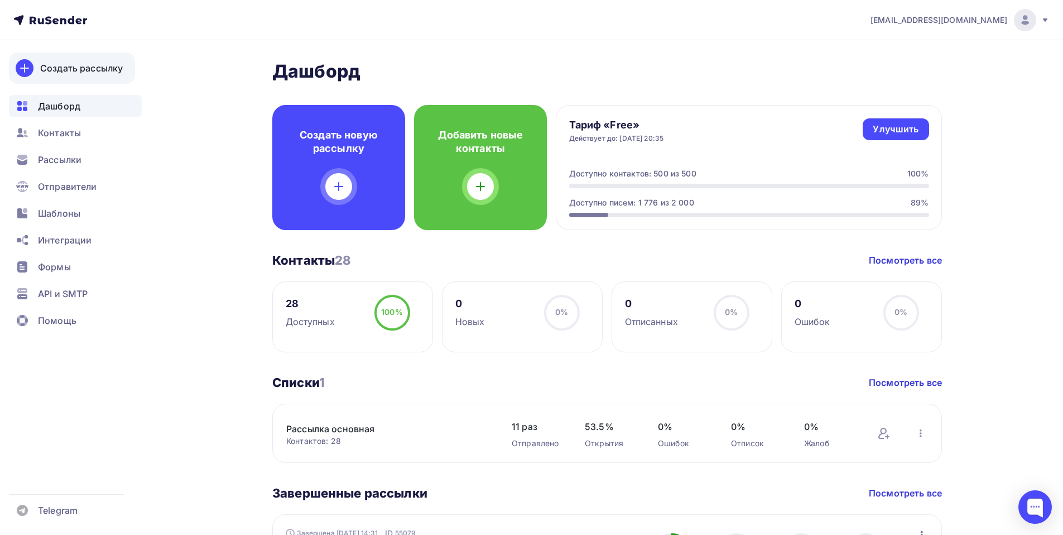
click at [75, 67] on div "Создать рассылку" at bounding box center [81, 67] width 83 height 13
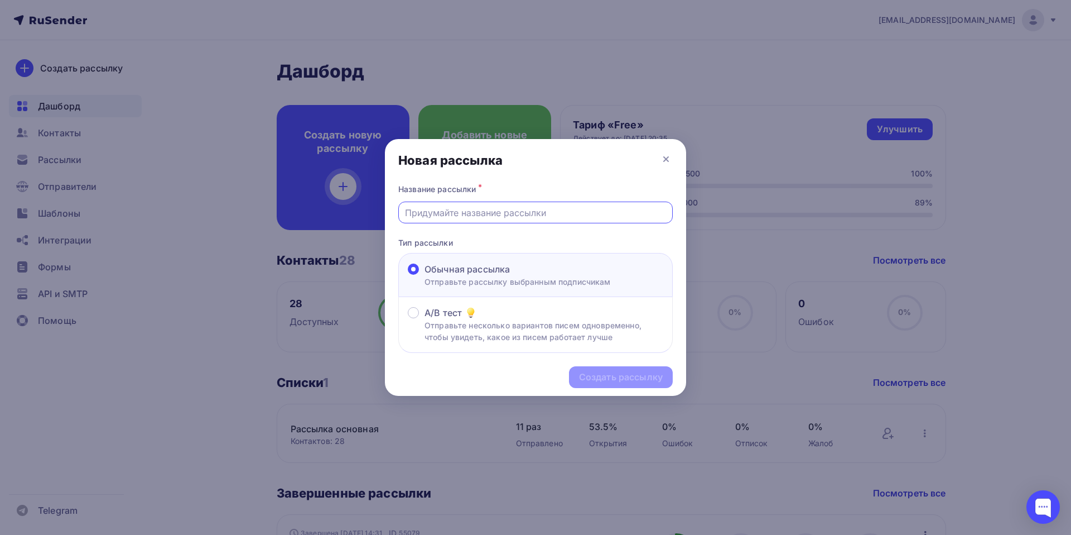
click at [449, 215] on input "text" at bounding box center [536, 212] width 262 height 13
type input "Сроки Карты"
click at [620, 374] on div "Создать рассылку" at bounding box center [621, 376] width 84 height 13
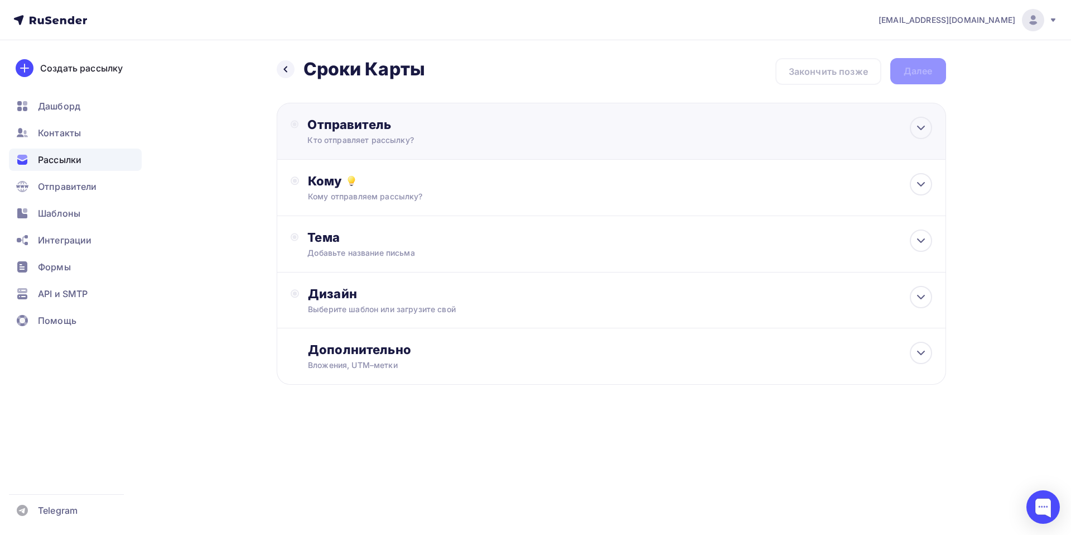
click at [345, 121] on div "Отправитель" at bounding box center [428, 125] width 242 height 16
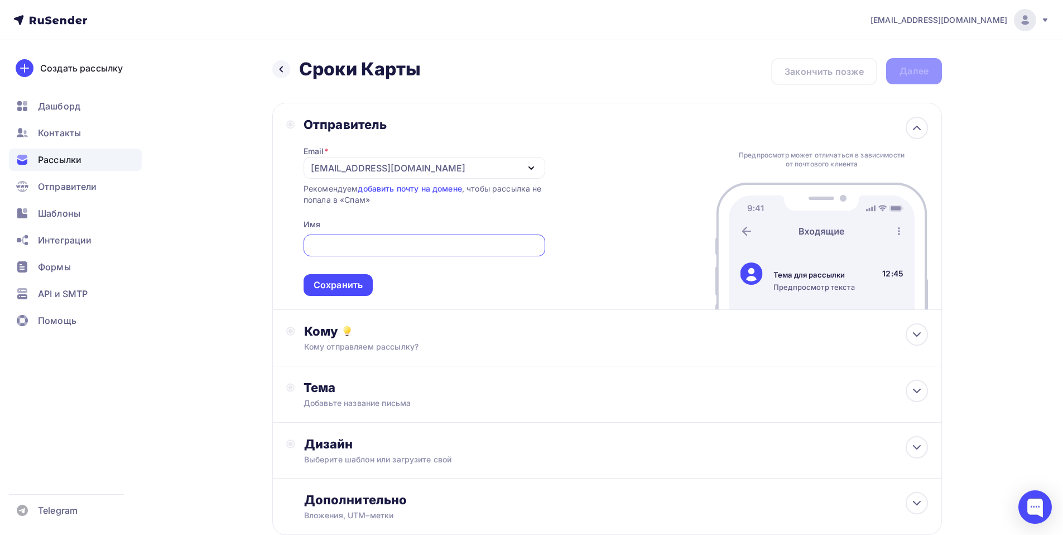
click at [337, 243] on input "text" at bounding box center [424, 245] width 229 height 13
type input "[PERSON_NAME]"
click at [343, 283] on div "Сохранить" at bounding box center [338, 284] width 49 height 13
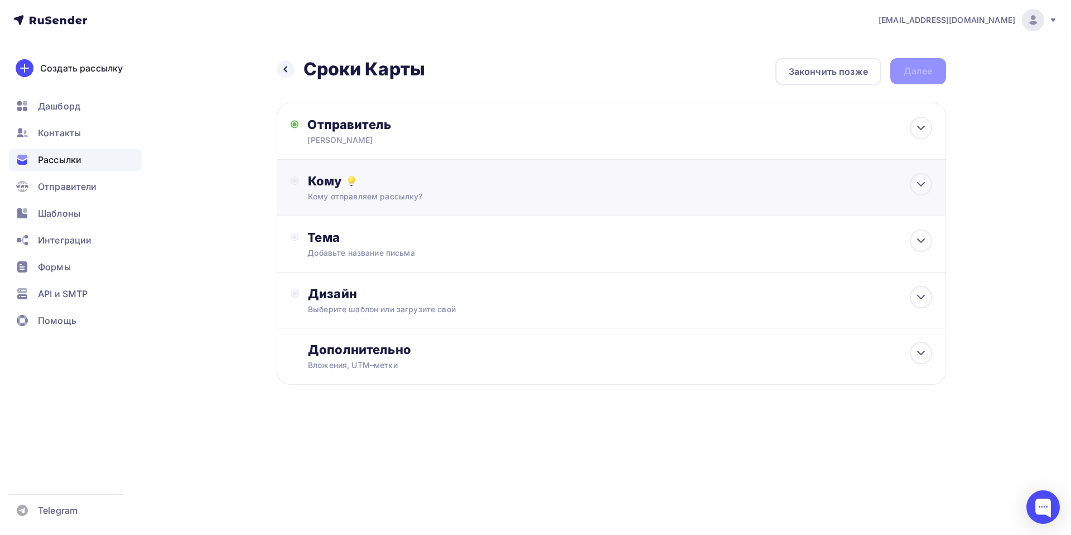
click at [328, 184] on div "Кому" at bounding box center [620, 181] width 624 height 16
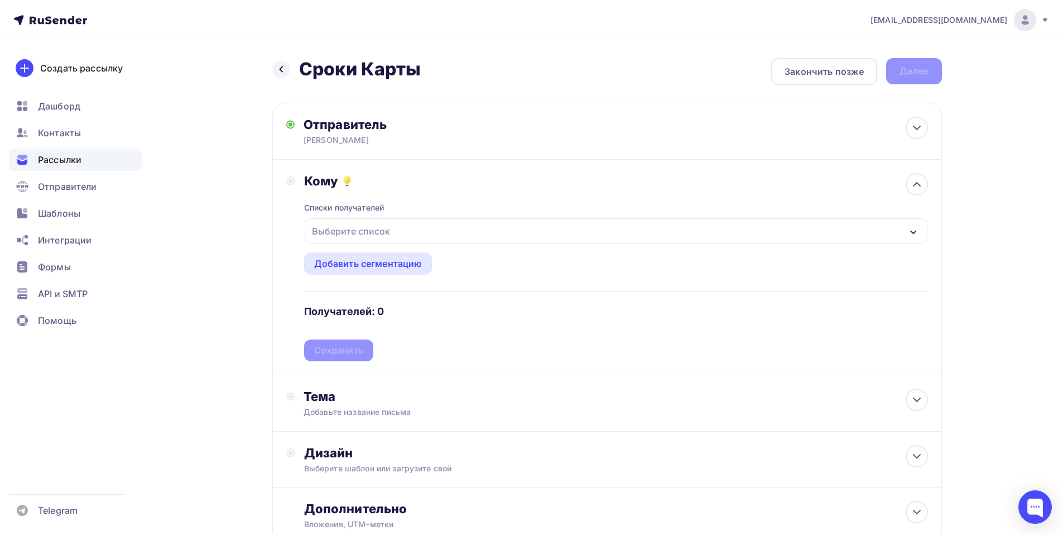
click at [348, 227] on div "Выберите список" at bounding box center [350, 231] width 87 height 20
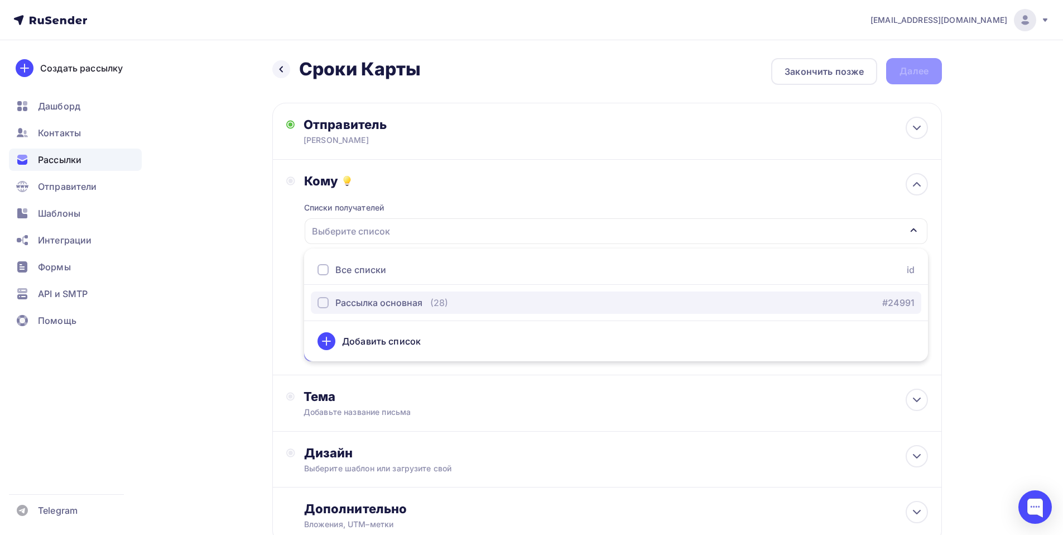
click at [357, 301] on div "Рассылка основная" at bounding box center [378, 302] width 87 height 13
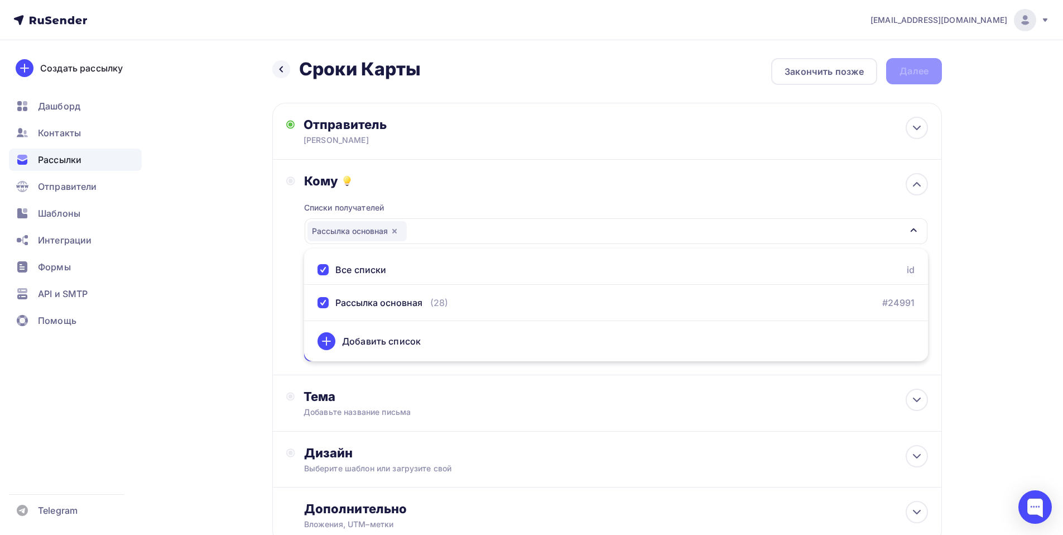
click at [290, 243] on div "Кому Списки получателей Рассылка основная Все списки id Рассылка основная (28) …" at bounding box center [607, 267] width 642 height 188
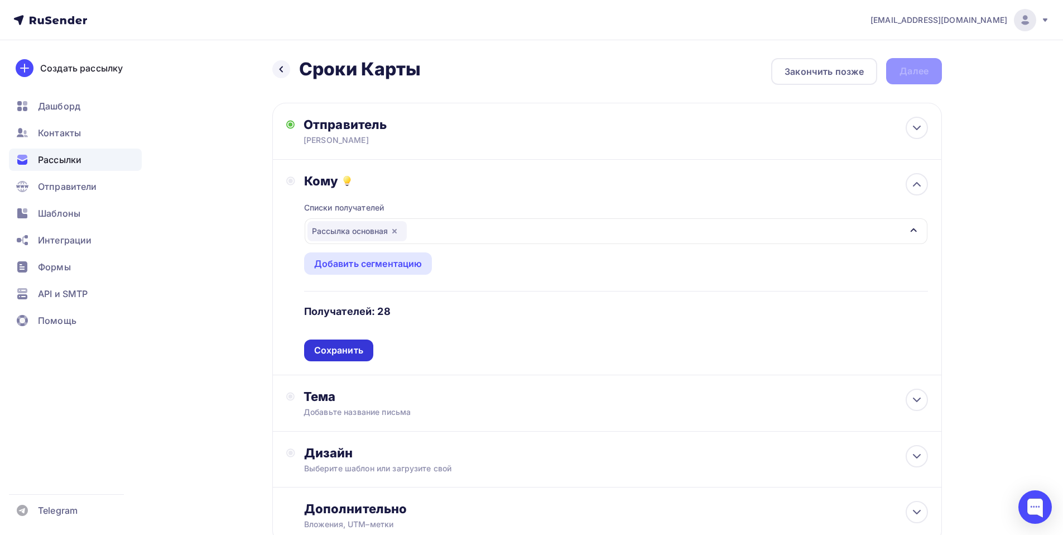
click at [339, 350] on div "Сохранить" at bounding box center [338, 350] width 49 height 13
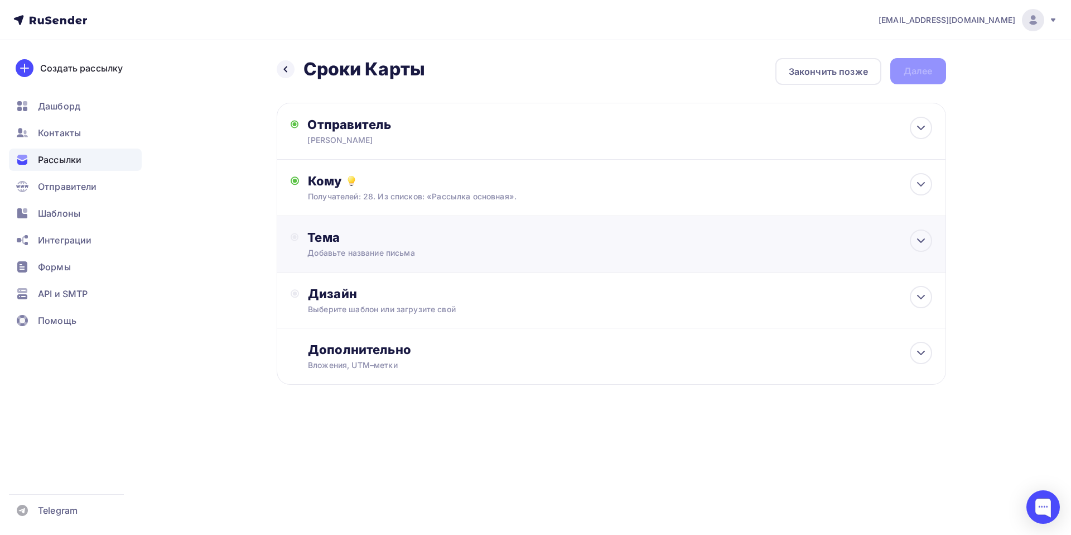
click at [352, 248] on div "Добавьте название письма" at bounding box center [406, 252] width 199 height 11
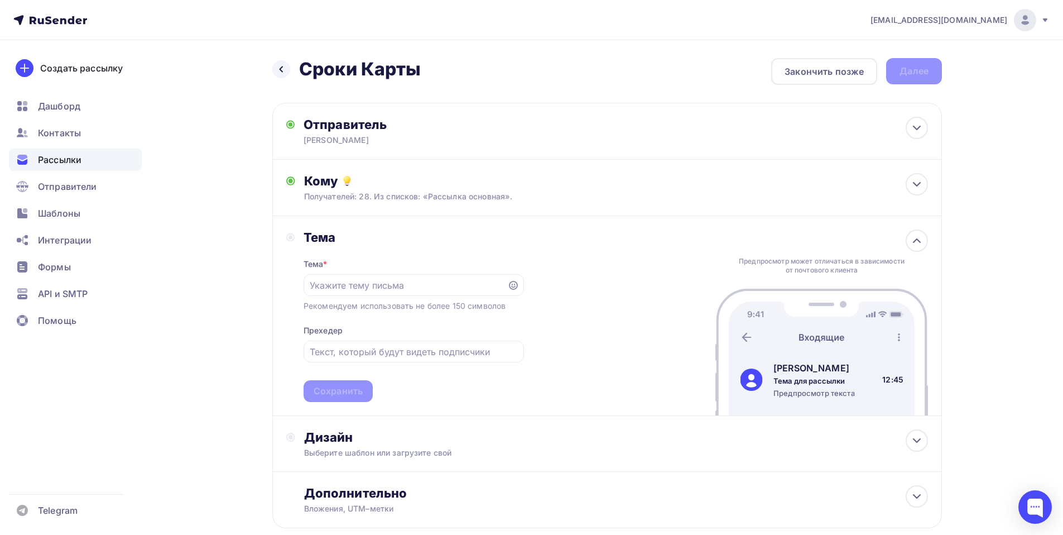
click at [316, 241] on div "Тема" at bounding box center [414, 237] width 220 height 16
click at [324, 286] on input "text" at bounding box center [405, 284] width 191 height 13
paste input "[PERSON_NAME] 11,08,"
type input "[PERSON_NAME] 11,08"
click at [333, 384] on div "Сохранить" at bounding box center [338, 390] width 49 height 13
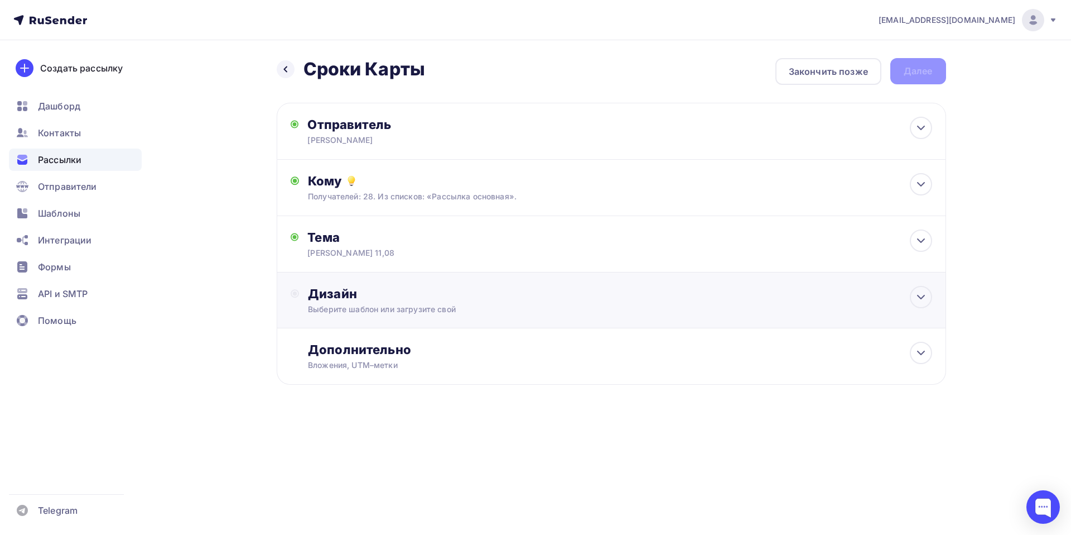
click at [331, 297] on div "Дизайн" at bounding box center [620, 294] width 624 height 16
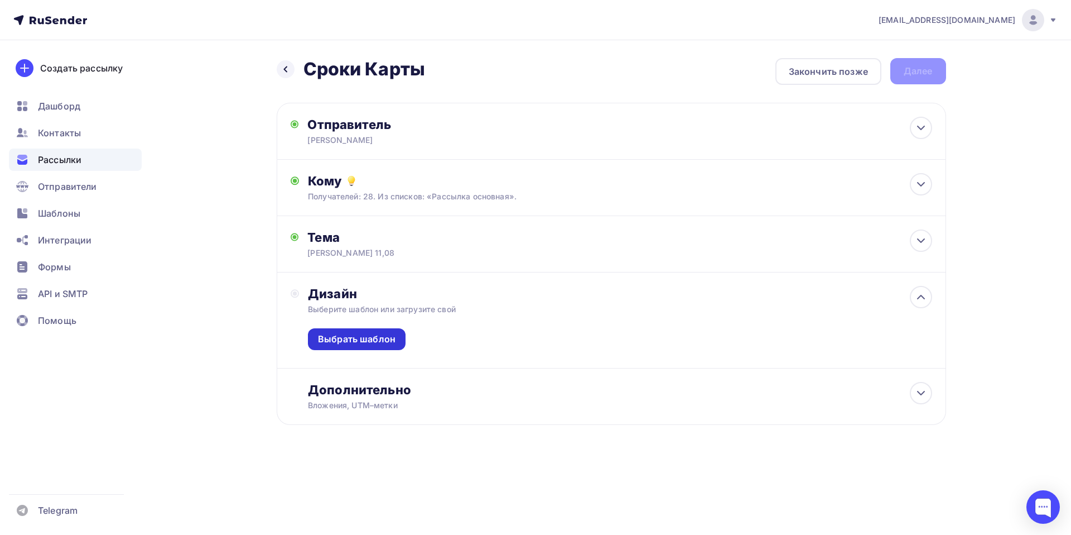
click at [345, 343] on div "Выбрать шаблон" at bounding box center [357, 339] width 78 height 13
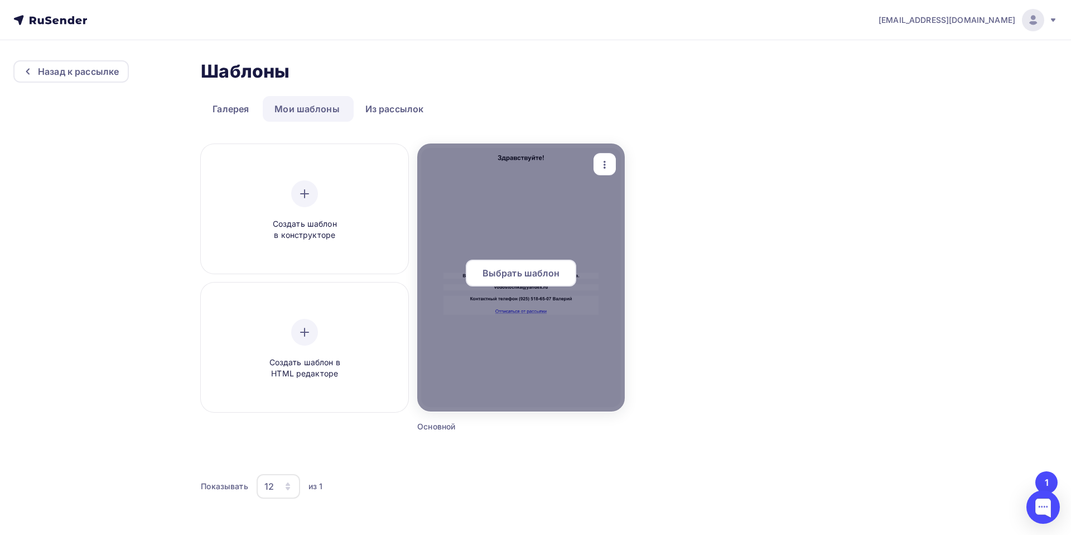
click at [516, 268] on span "Выбрать шаблон" at bounding box center [522, 272] width 78 height 13
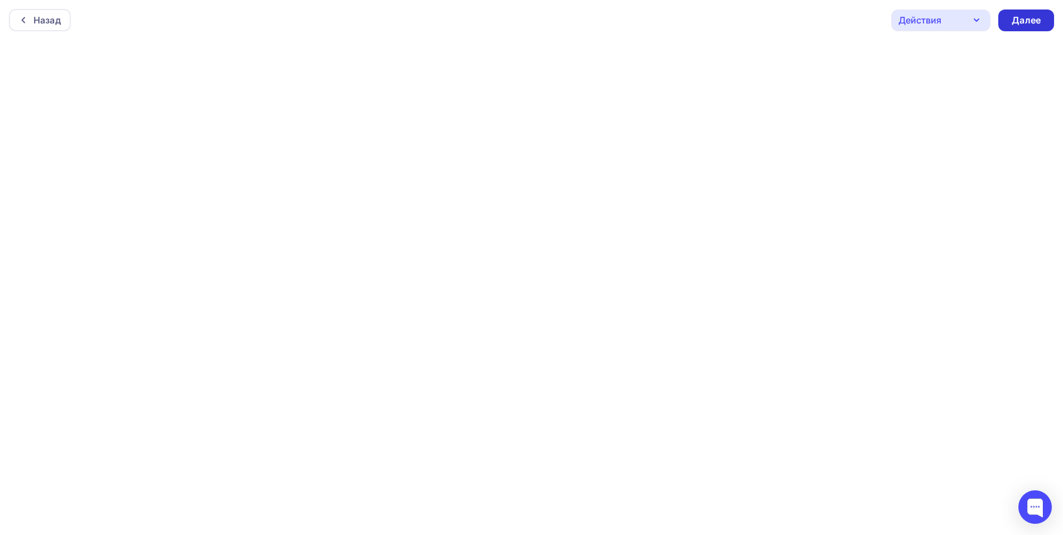
click at [1031, 13] on div "Далее" at bounding box center [1026, 20] width 56 height 22
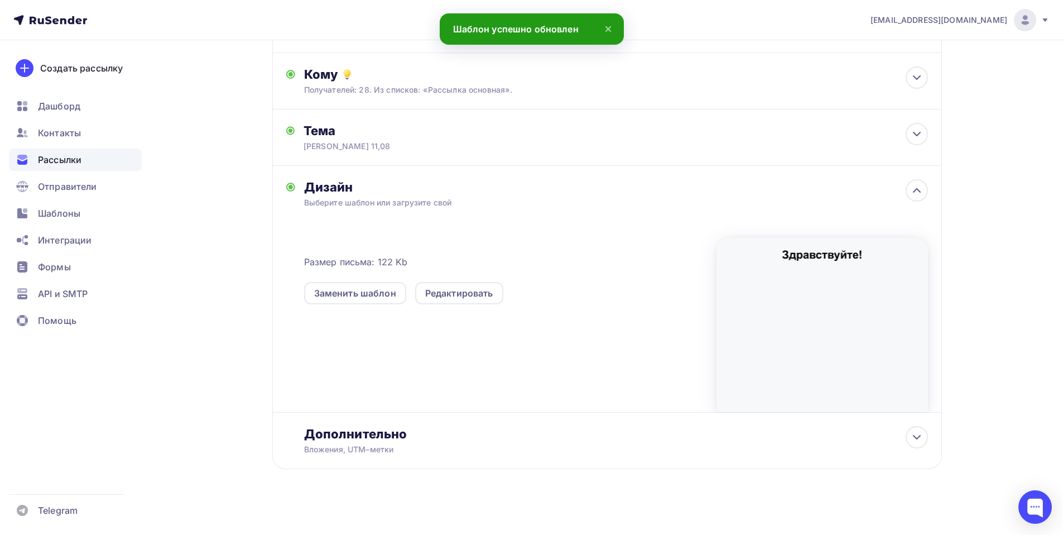
scroll to position [113, 0]
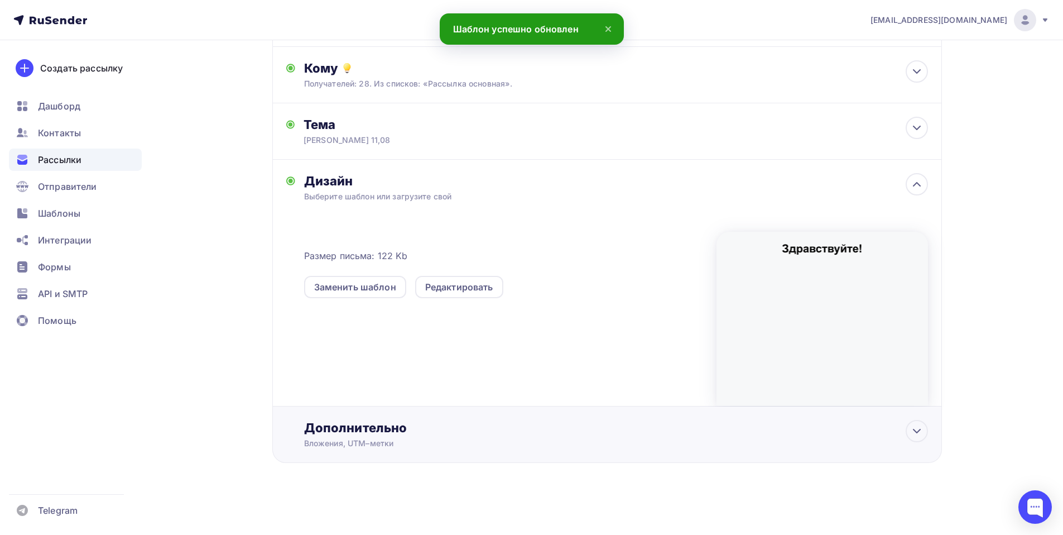
click at [341, 430] on div "Дополнительно" at bounding box center [616, 428] width 624 height 16
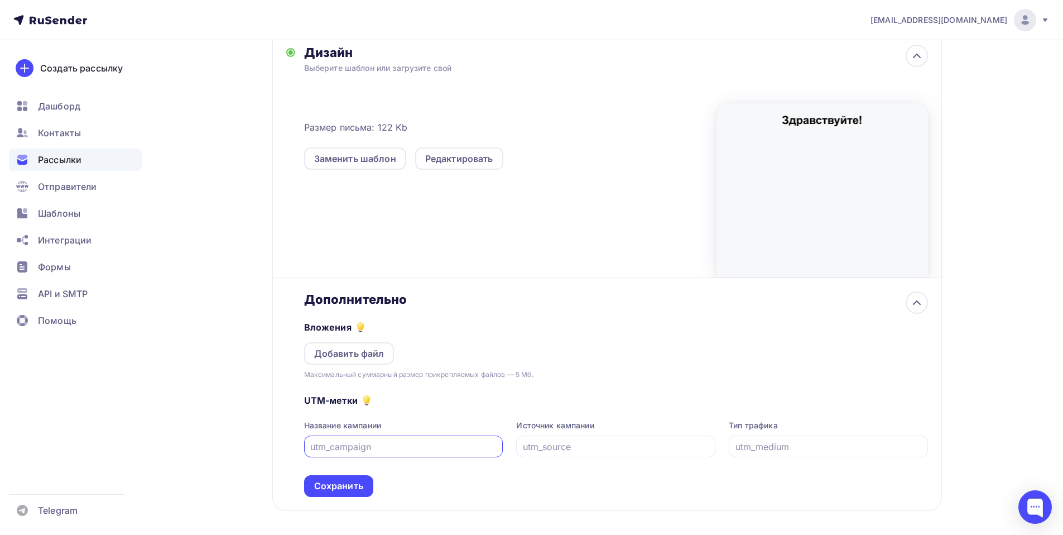
scroll to position [289, 0]
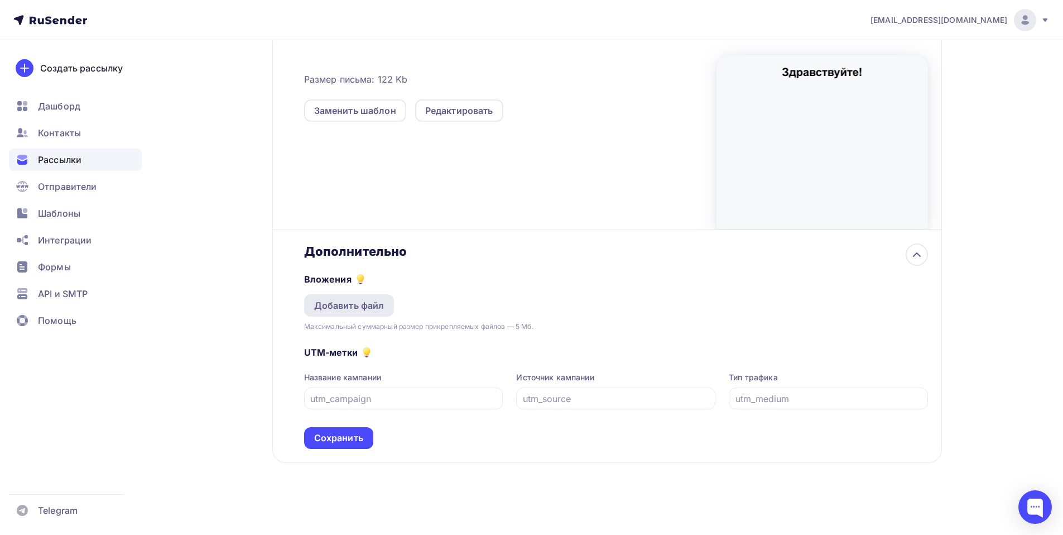
click at [331, 305] on div "Добавить файл" at bounding box center [349, 305] width 70 height 13
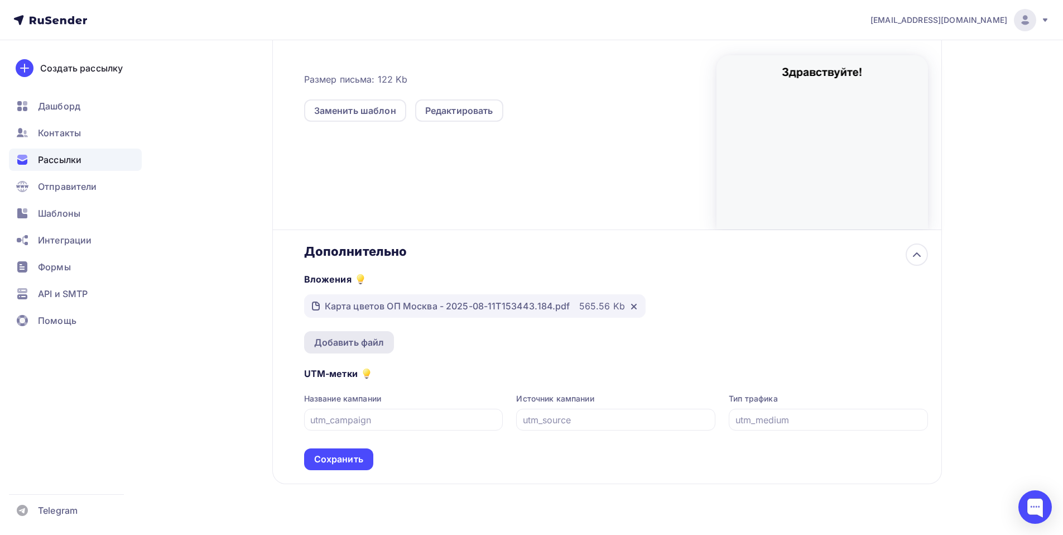
click at [343, 336] on div "Добавить файл" at bounding box center [349, 341] width 70 height 13
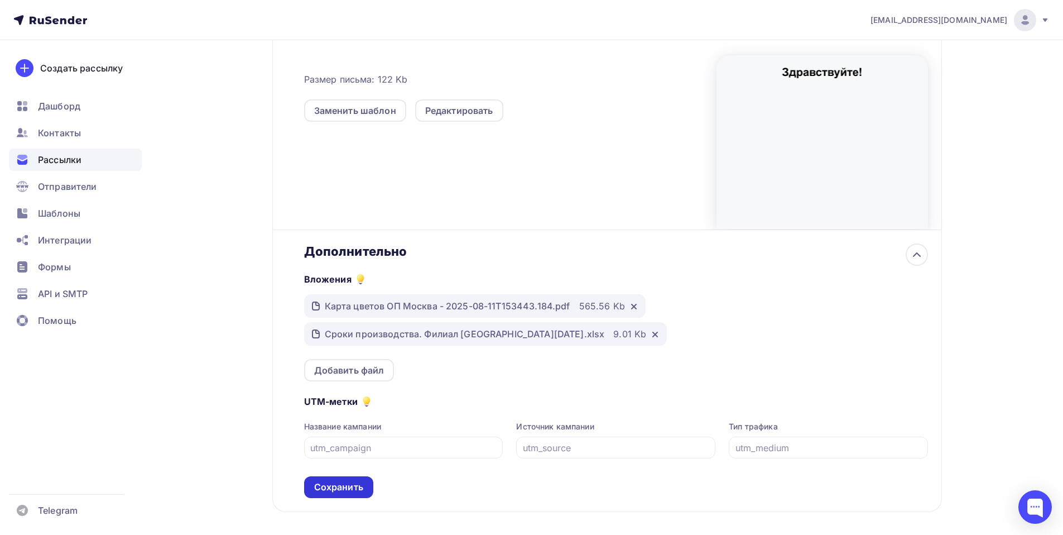
click at [334, 492] on div "Сохранить" at bounding box center [338, 486] width 49 height 13
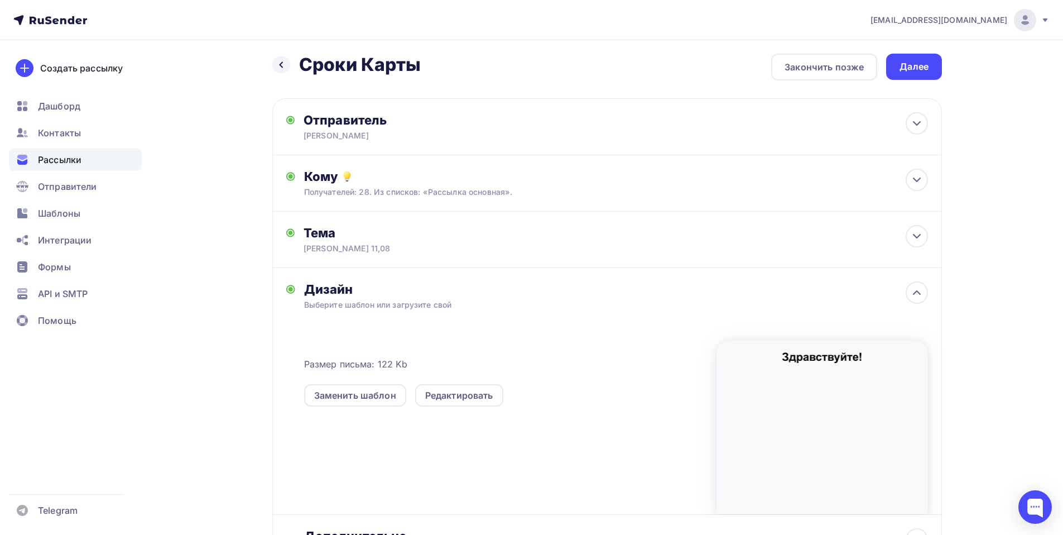
scroll to position [0, 0]
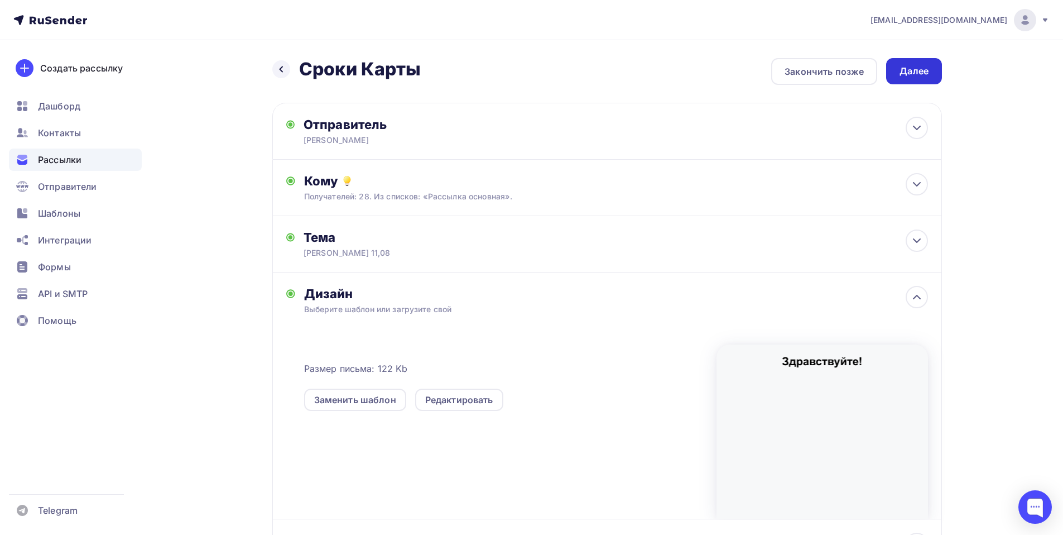
click at [920, 67] on div "Далее" at bounding box center [913, 71] width 29 height 13
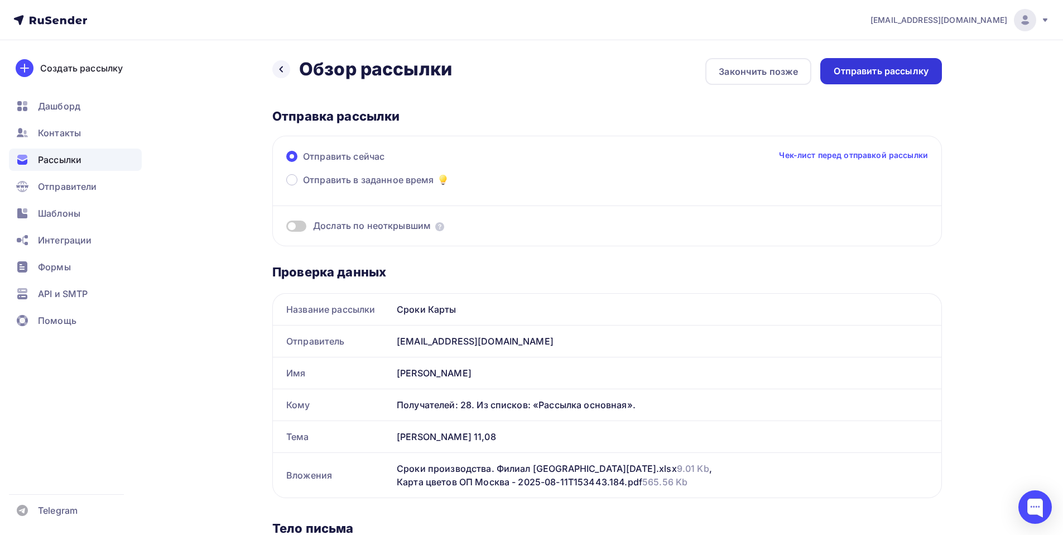
click at [863, 76] on div "Отправить рассылку" at bounding box center [881, 71] width 95 height 13
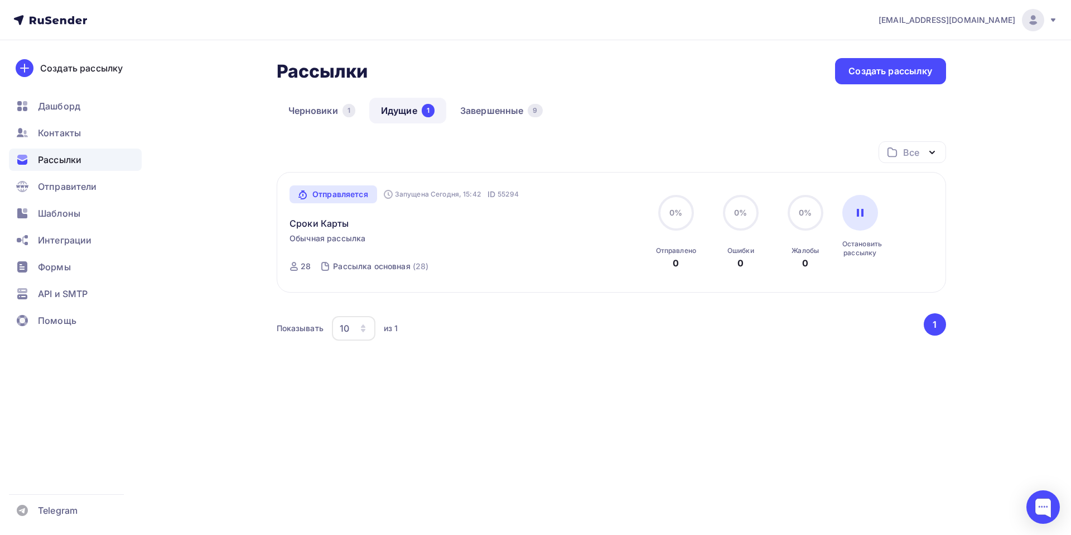
click at [64, 158] on span "Рассылки" at bounding box center [60, 159] width 44 height 13
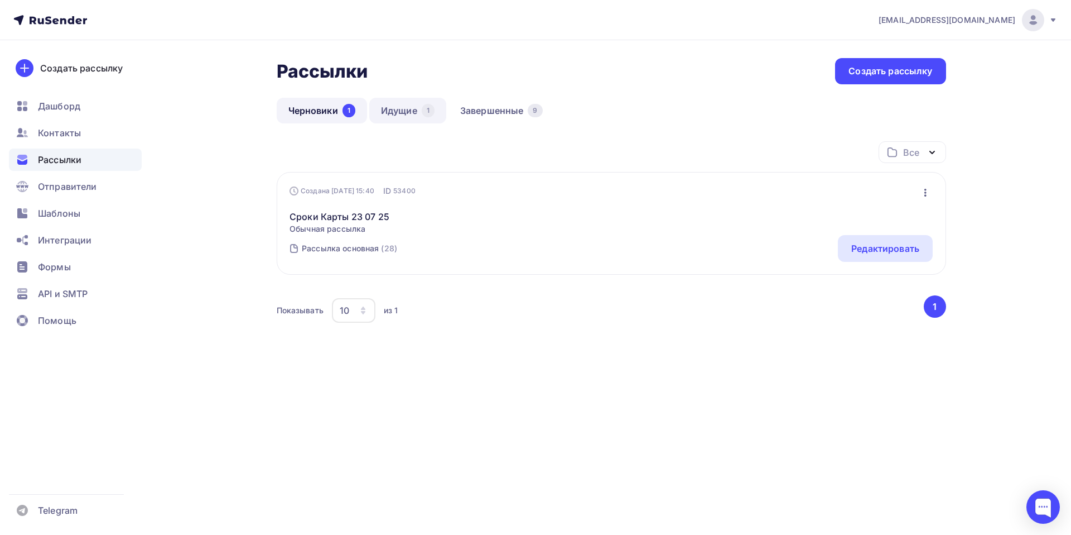
click at [412, 108] on link "Идущие 1" at bounding box center [407, 111] width 77 height 26
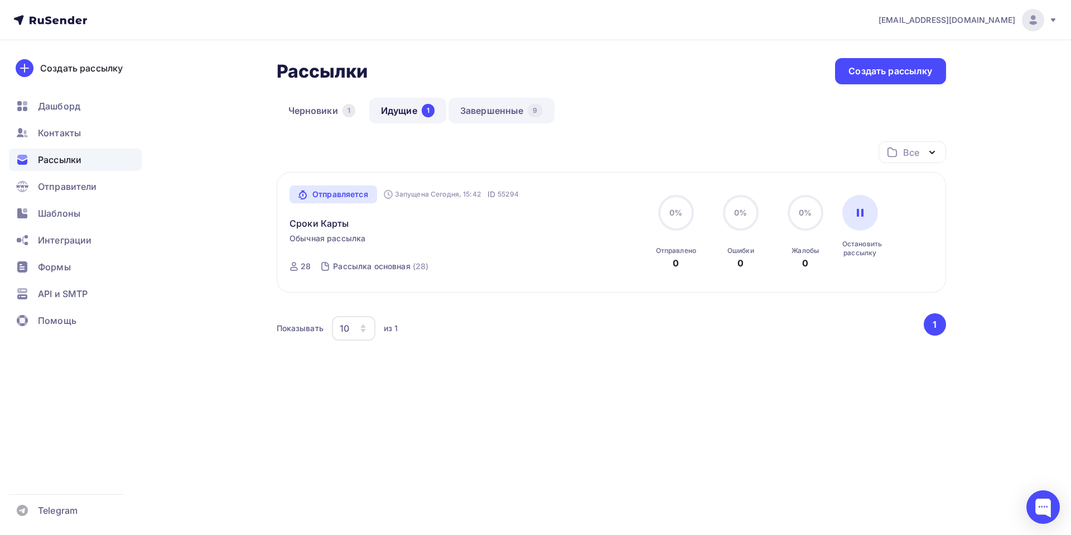
click at [495, 105] on link "Завершенные 9" at bounding box center [502, 111] width 106 height 26
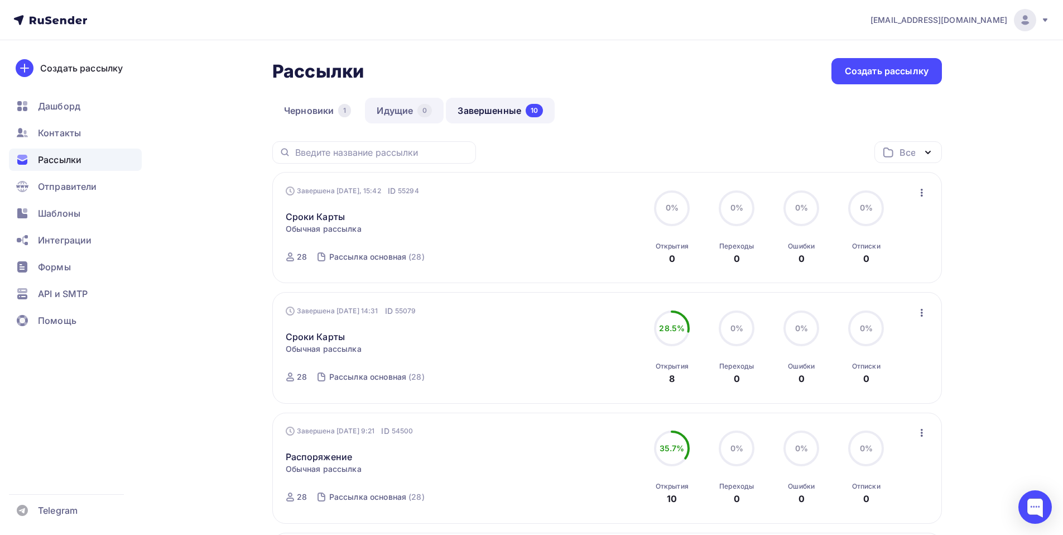
click at [396, 110] on link "Идущие 0" at bounding box center [404, 111] width 79 height 26
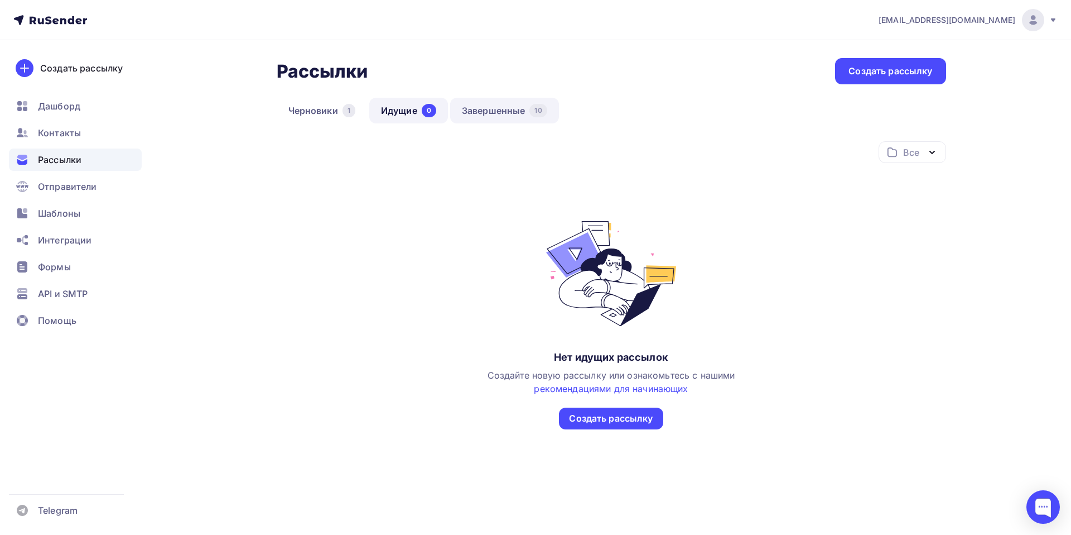
click at [505, 104] on link "Завершенные 10" at bounding box center [504, 111] width 109 height 26
